Goal: Transaction & Acquisition: Purchase product/service

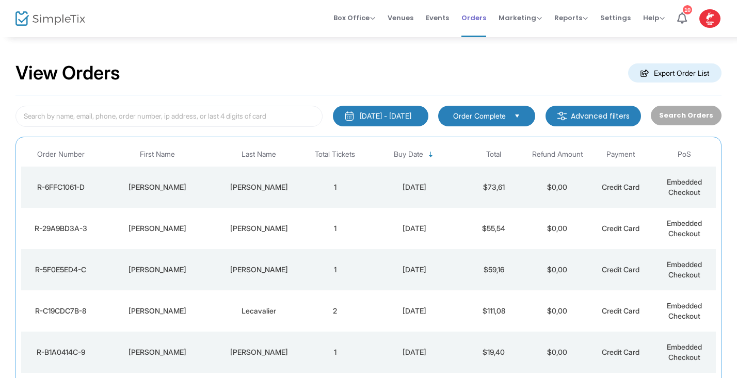
click at [482, 19] on span "Orders" at bounding box center [473, 18] width 25 height 26
click at [479, 17] on span "Orders" at bounding box center [473, 18] width 25 height 26
click at [375, 20] on span "Box Office" at bounding box center [354, 18] width 42 height 10
click at [371, 34] on li "Sell Tickets" at bounding box center [370, 35] width 74 height 20
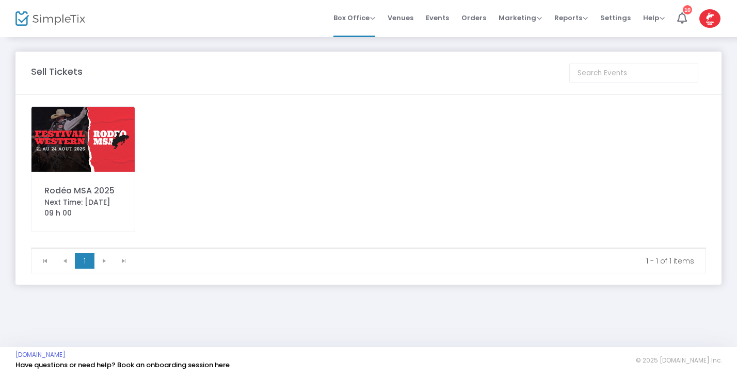
click at [103, 149] on img at bounding box center [82, 139] width 103 height 65
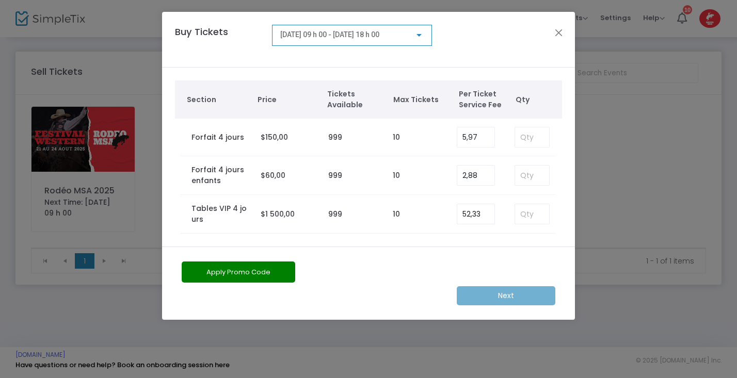
click at [419, 34] on div at bounding box center [419, 35] width 5 height 3
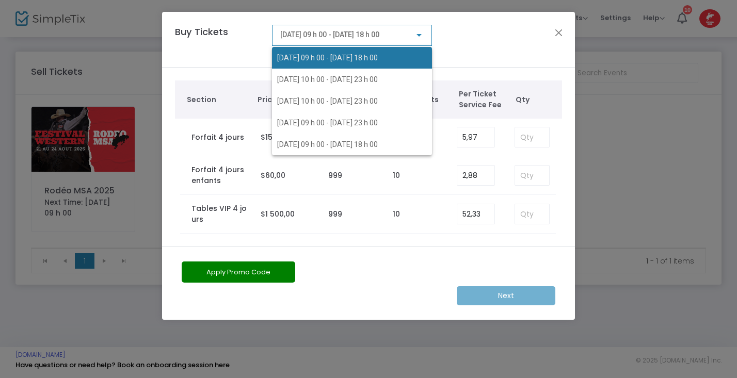
click at [371, 57] on span "[DATE] 09 h 00 - [DATE] 18 h 00" at bounding box center [327, 58] width 101 height 8
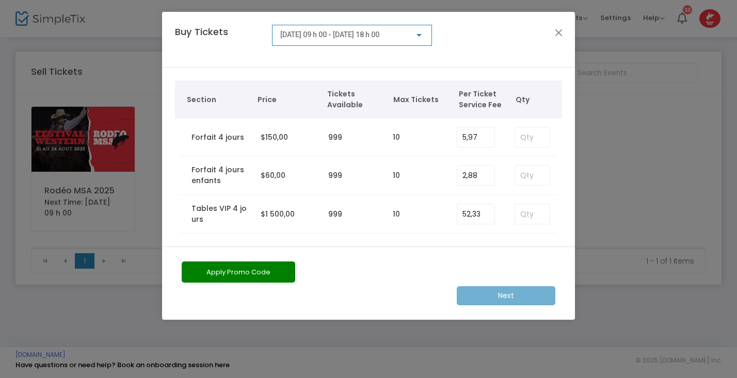
click at [422, 35] on div at bounding box center [418, 35] width 9 height 8
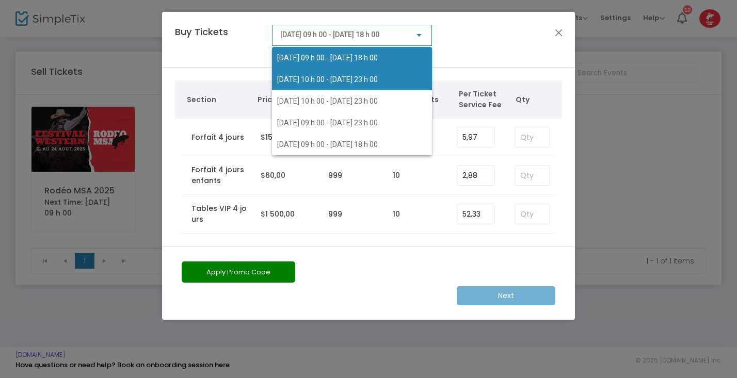
click at [378, 83] on span "[DATE] 10 h 00 - [DATE] 23 h 00" at bounding box center [327, 79] width 101 height 8
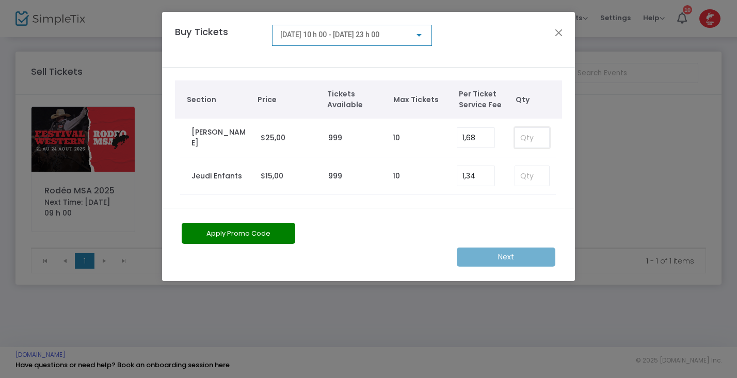
click at [527, 135] on input at bounding box center [532, 138] width 34 height 20
type input "10"
click at [253, 233] on button "Apply Promo Code" at bounding box center [239, 233] width 114 height 21
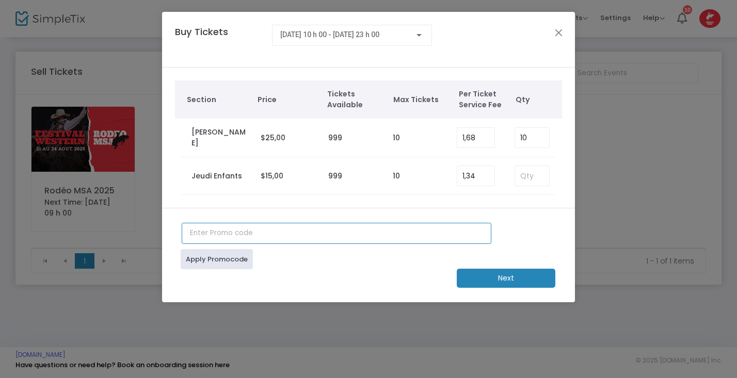
click at [233, 236] on input "text" at bounding box center [337, 233] width 310 height 21
type input "sophie2025"
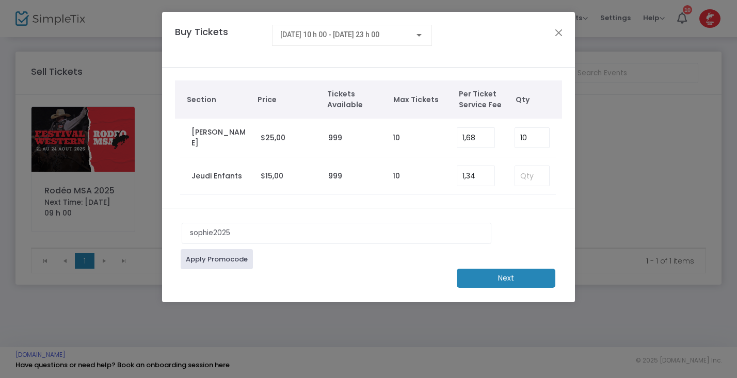
click at [222, 259] on link "Apply Promocode" at bounding box center [217, 259] width 72 height 20
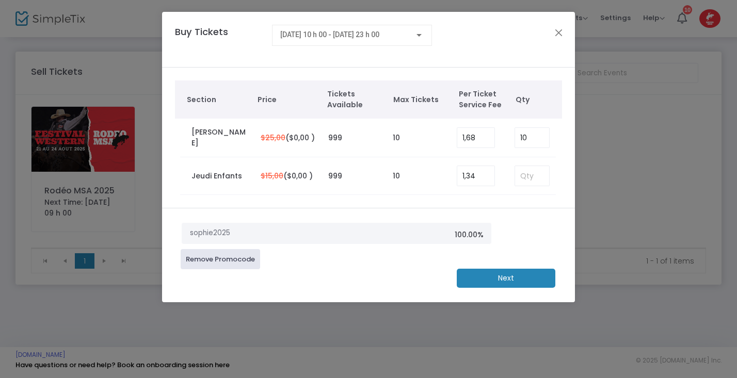
click at [532, 282] on m-button "Next" at bounding box center [506, 278] width 99 height 19
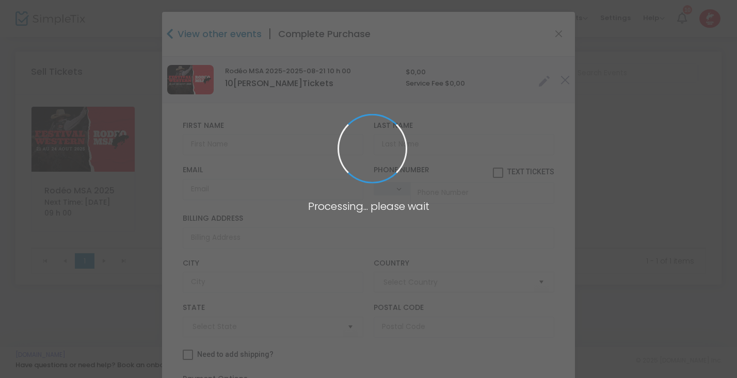
type input "[GEOGRAPHIC_DATA]"
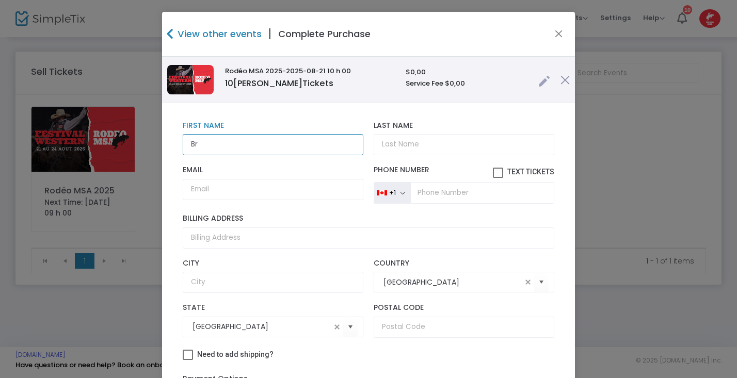
type input "B"
type input "Labatt"
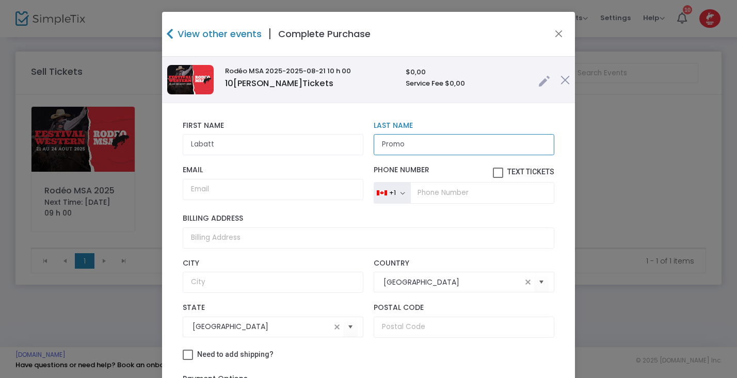
type input "Promo"
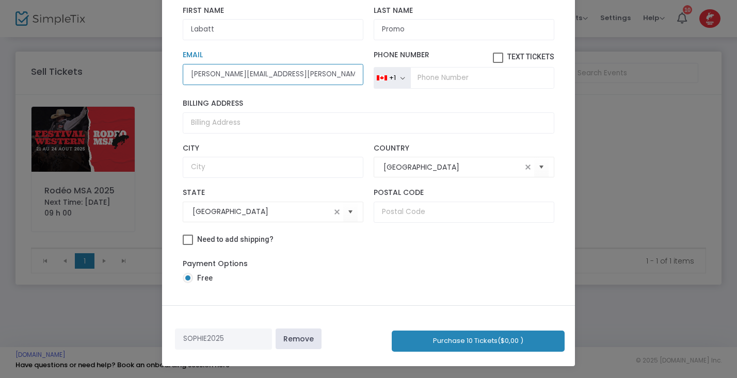
scroll to position [109, 0]
type input "[PERSON_NAME][EMAIL_ADDRESS][PERSON_NAME][DOMAIN_NAME]"
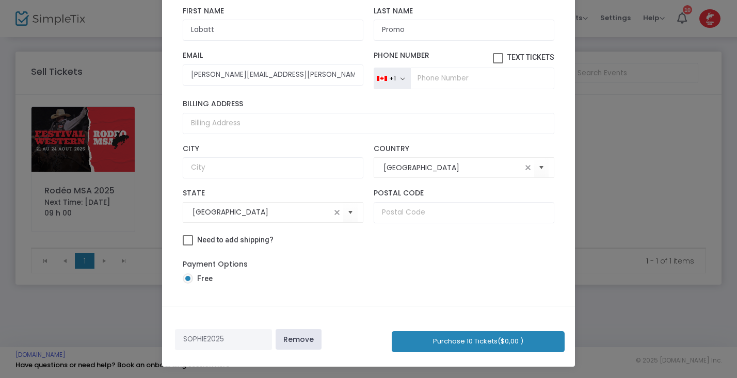
click at [498, 340] on button "Purchase 10 Tickets ($0,00 )" at bounding box center [478, 341] width 173 height 21
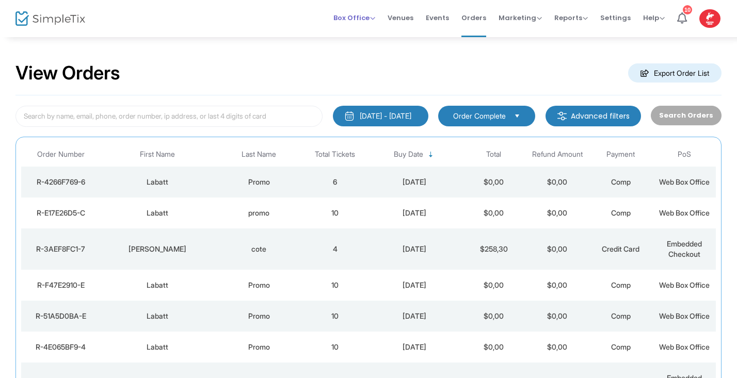
click at [374, 20] on span "Box Office" at bounding box center [354, 18] width 42 height 10
click at [370, 31] on li "Sell Tickets" at bounding box center [370, 35] width 74 height 20
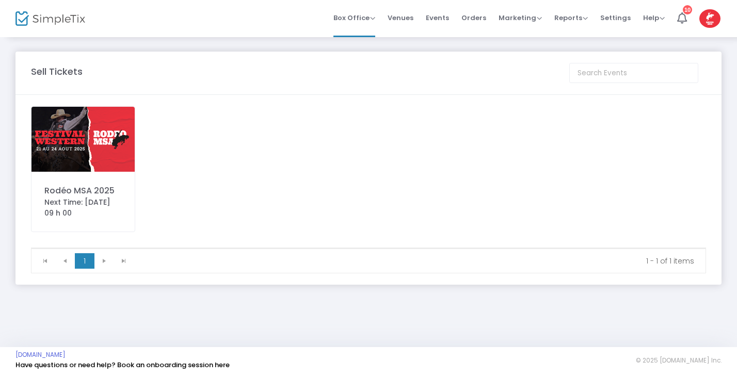
click at [62, 138] on img at bounding box center [82, 139] width 103 height 65
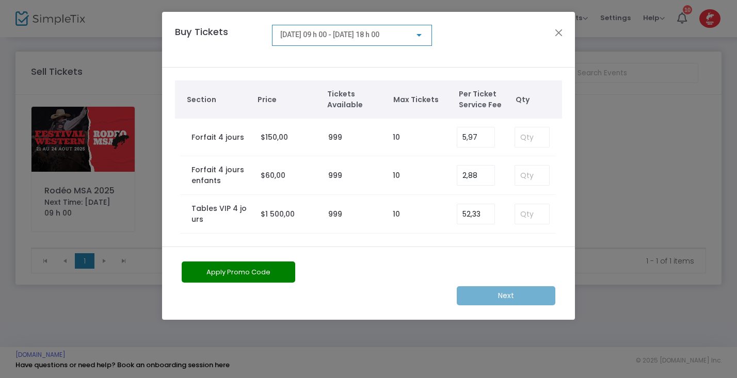
click at [423, 38] on div at bounding box center [418, 35] width 9 height 8
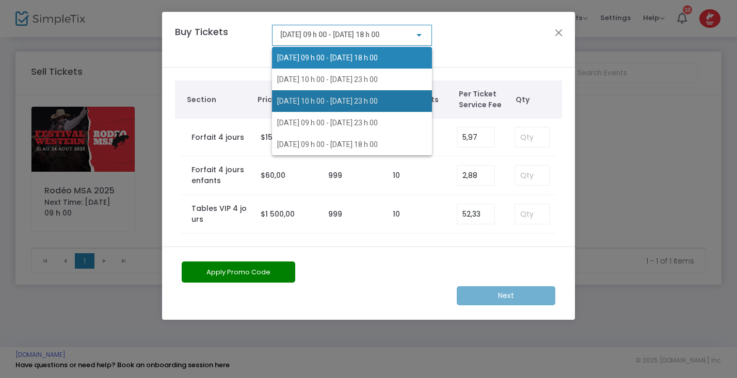
click at [372, 94] on span "[DATE] 10 h 00 - [DATE] 23 h 00" at bounding box center [352, 101] width 150 height 22
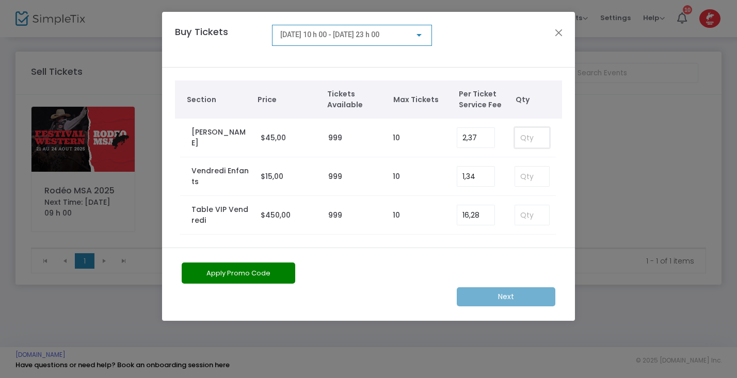
click at [534, 134] on input at bounding box center [532, 138] width 34 height 20
type input "4"
click at [285, 270] on button "Apply Promo Code" at bounding box center [239, 273] width 114 height 21
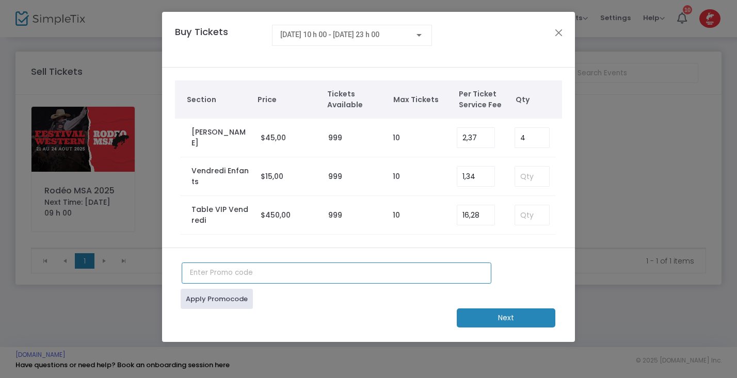
click at [253, 271] on input "text" at bounding box center [337, 273] width 310 height 21
type input "sophie2025"
click at [228, 309] on link "Apply Promocode" at bounding box center [217, 299] width 72 height 20
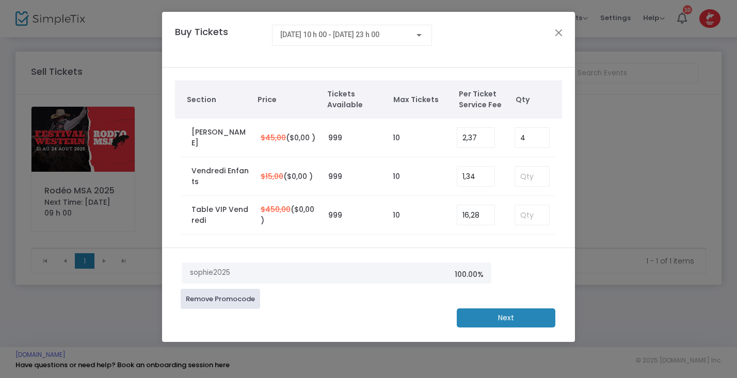
click at [503, 321] on m-button "Next" at bounding box center [506, 318] width 99 height 19
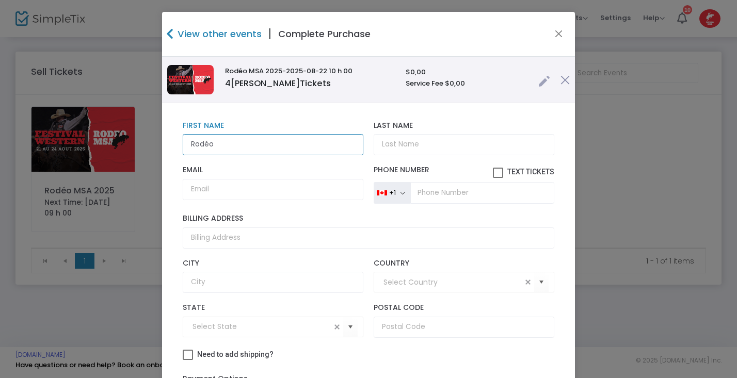
type input "Rodéo"
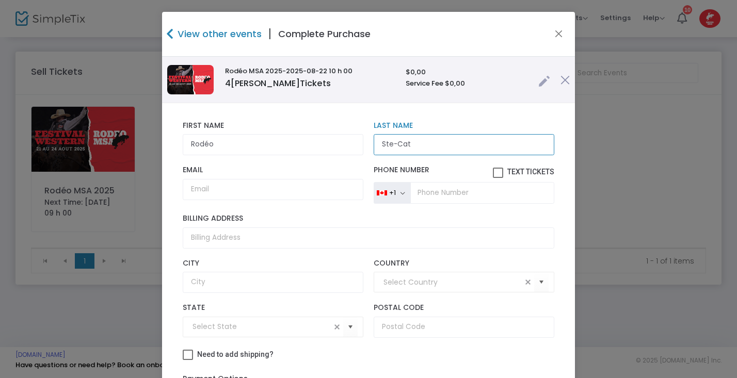
click at [409, 146] on input "Ste-Cat" at bounding box center [464, 144] width 181 height 21
type input "Ste-Catherine"
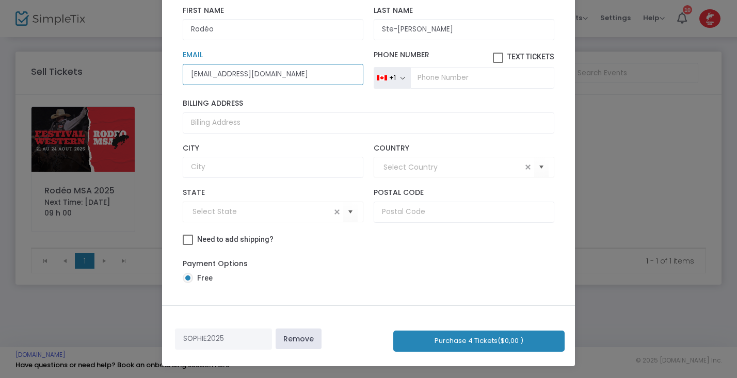
scroll to position [109, 0]
type input "info@evenementsscjc.com"
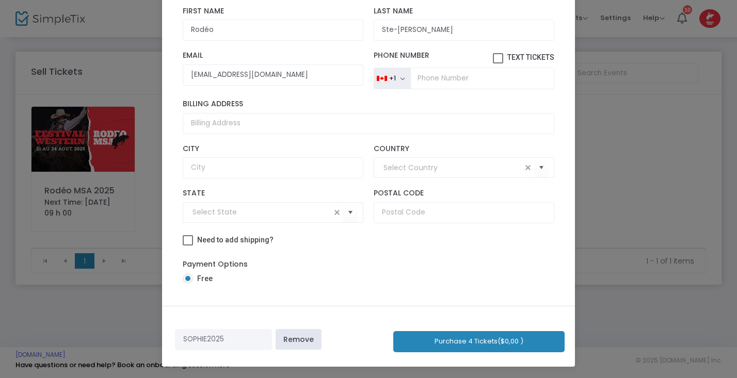
click at [505, 342] on button "Purchase 4 Tickets ($0,00 )" at bounding box center [478, 341] width 171 height 21
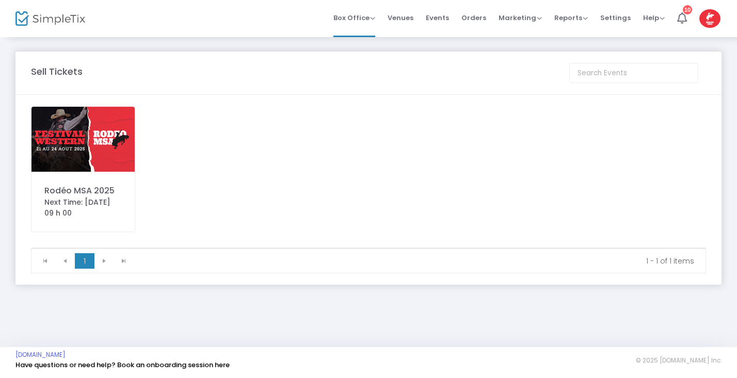
click at [82, 151] on img at bounding box center [82, 139] width 103 height 65
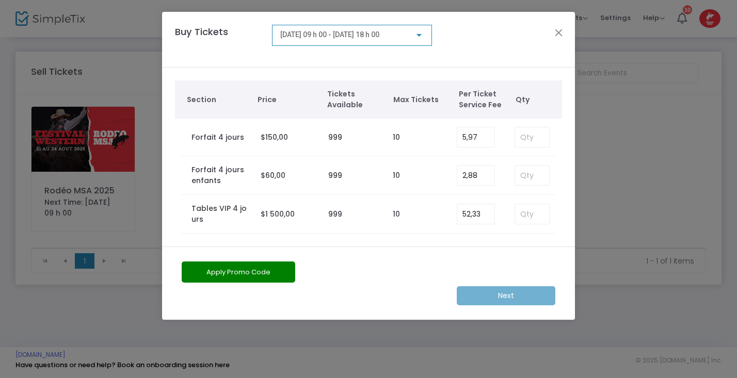
click at [420, 34] on div at bounding box center [419, 35] width 5 height 3
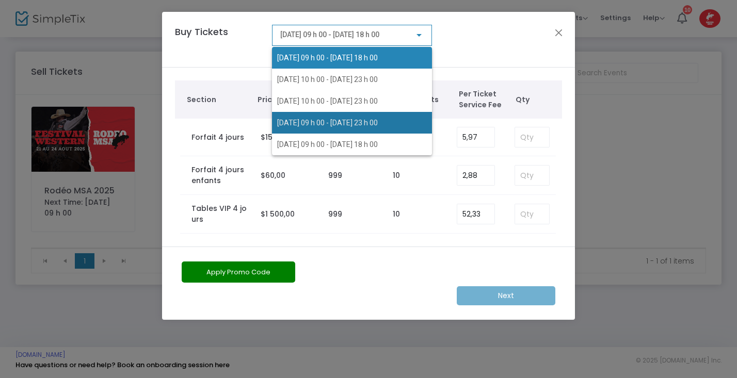
click at [333, 118] on span "[DATE] 09 h 00 - [DATE] 23 h 00" at bounding box center [352, 123] width 150 height 22
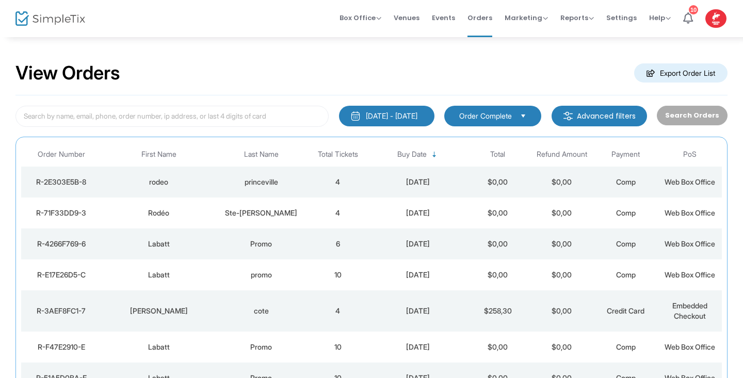
click at [54, 21] on img at bounding box center [50, 18] width 70 height 15
